Goal: Navigation & Orientation: Find specific page/section

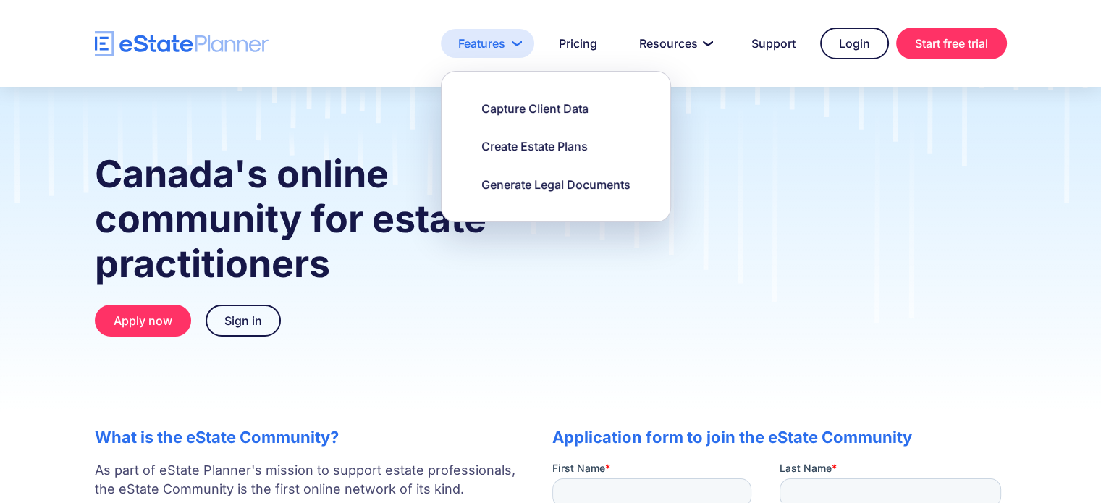
click at [495, 43] on link "Features" at bounding box center [487, 43] width 93 height 29
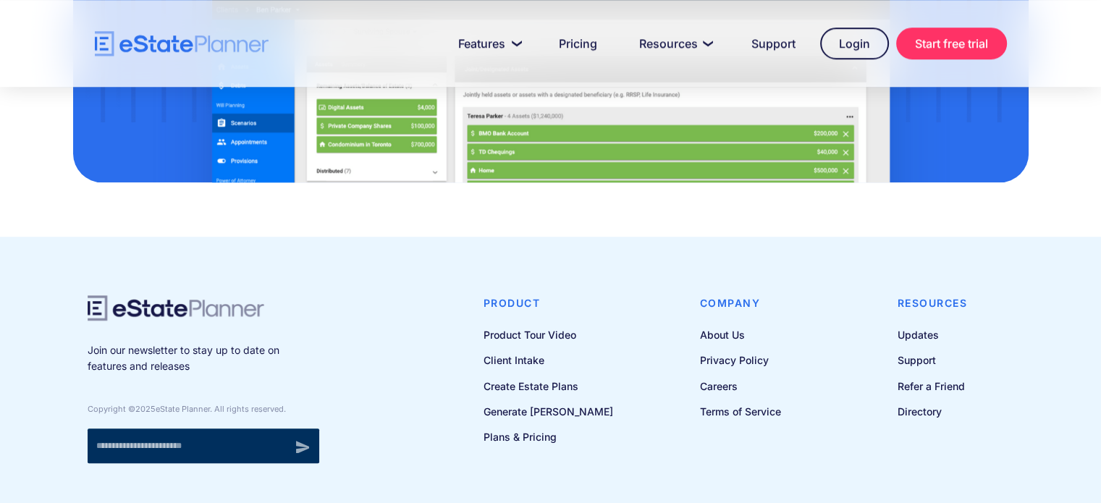
scroll to position [1295, 0]
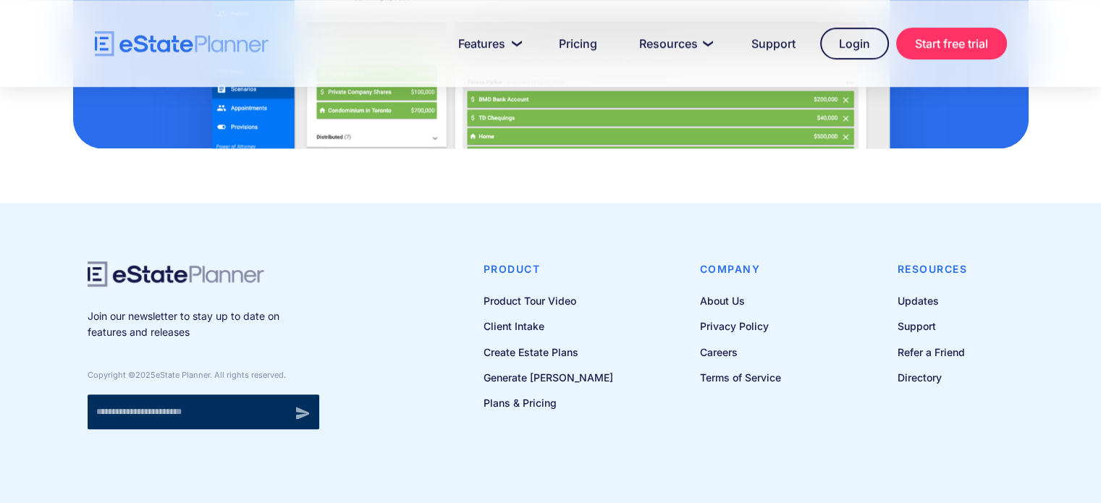
click at [696, 287] on div "Product Product Tour Video Client Intake Create Estate Plans Generate Wills Pla…" at bounding box center [740, 345] width 547 height 168
click at [701, 292] on link "About Us" at bounding box center [740, 301] width 81 height 18
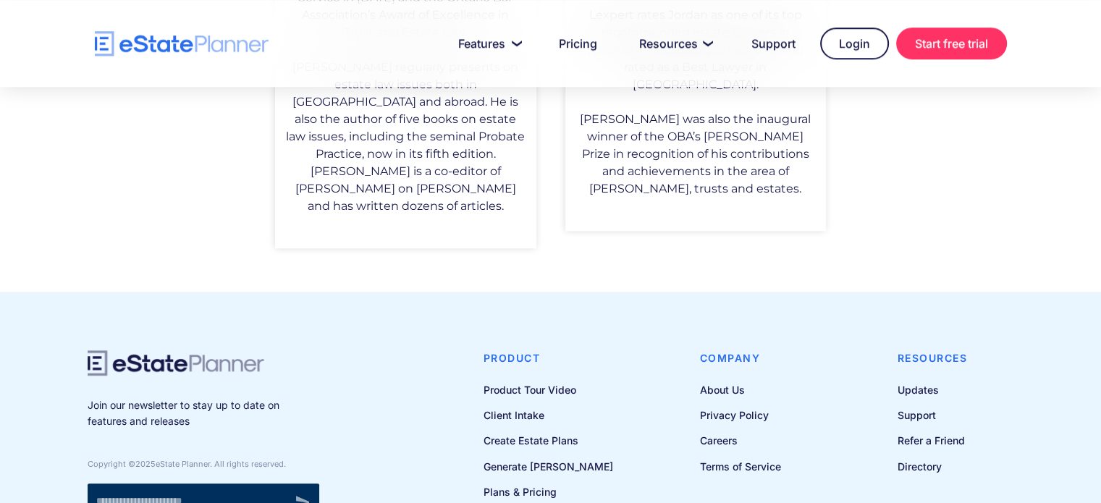
scroll to position [1401, 0]
